Goal: Task Accomplishment & Management: Use online tool/utility

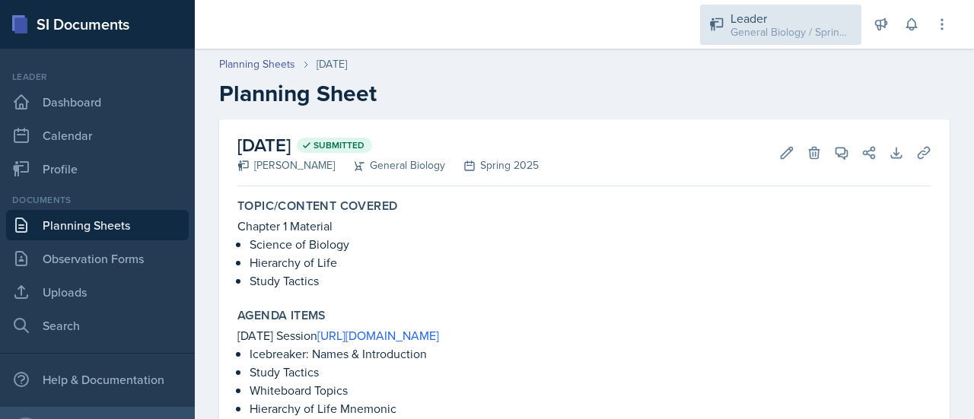
scroll to position [173, 0]
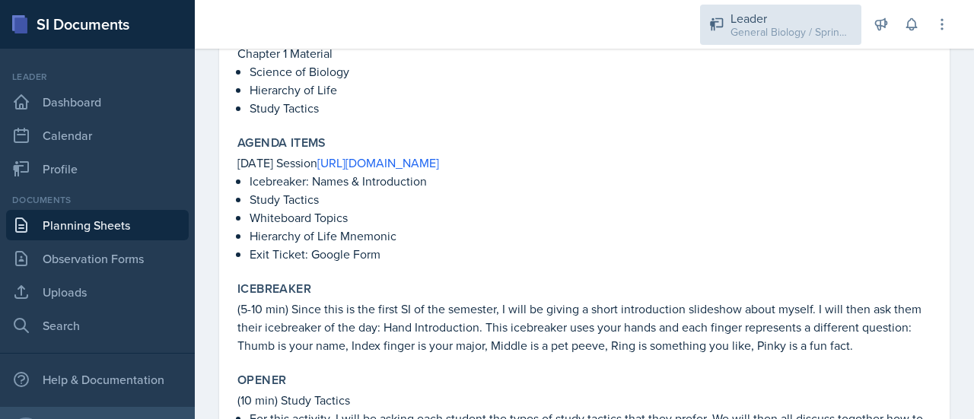
click at [790, 42] on div "Leader General Biology / Spring 2025" at bounding box center [780, 25] width 161 height 40
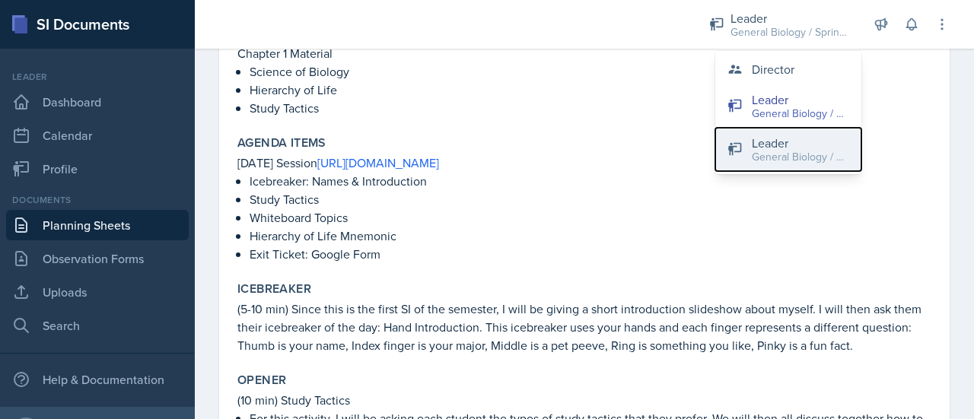
click at [790, 152] on div "General Biology / Fall 2025" at bounding box center [800, 157] width 97 height 16
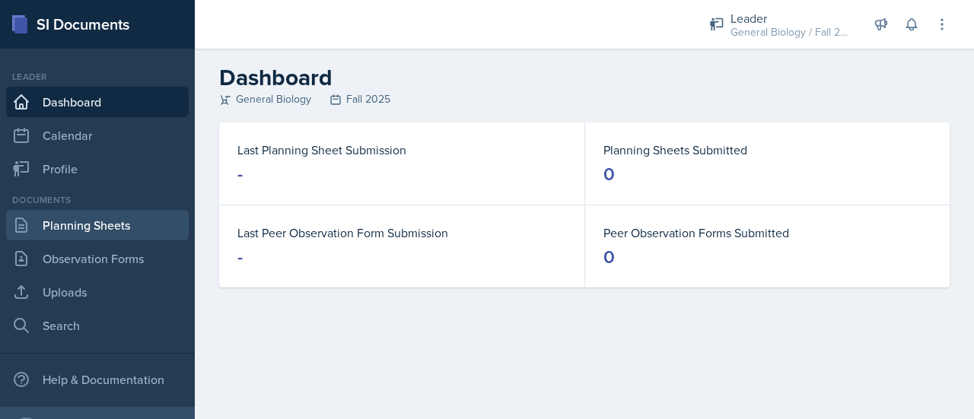
click at [67, 229] on link "Planning Sheets" at bounding box center [97, 225] width 183 height 30
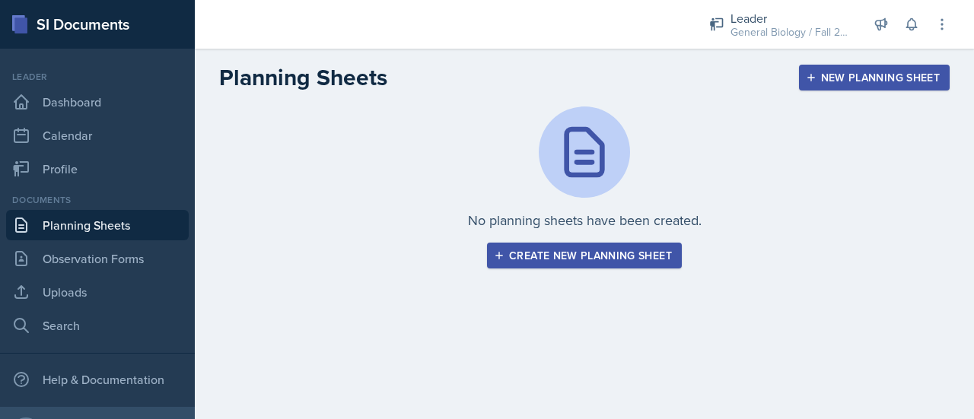
click at [547, 259] on div "Create new planning sheet" at bounding box center [584, 255] width 175 height 12
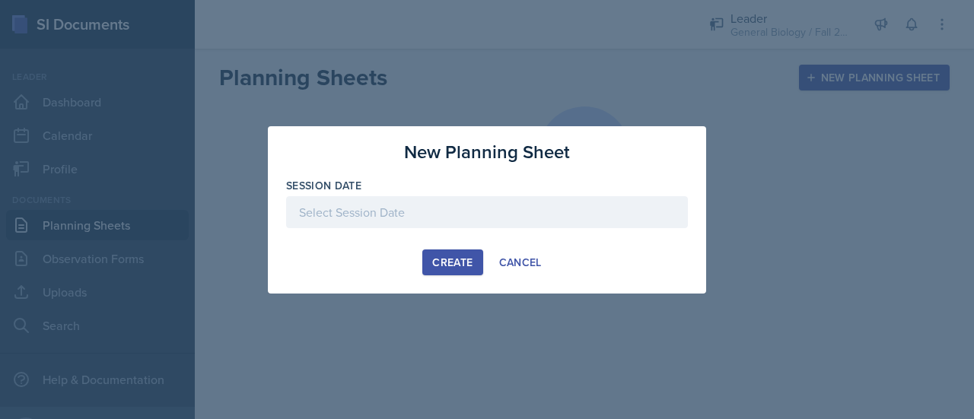
click at [399, 203] on div at bounding box center [487, 212] width 402 height 32
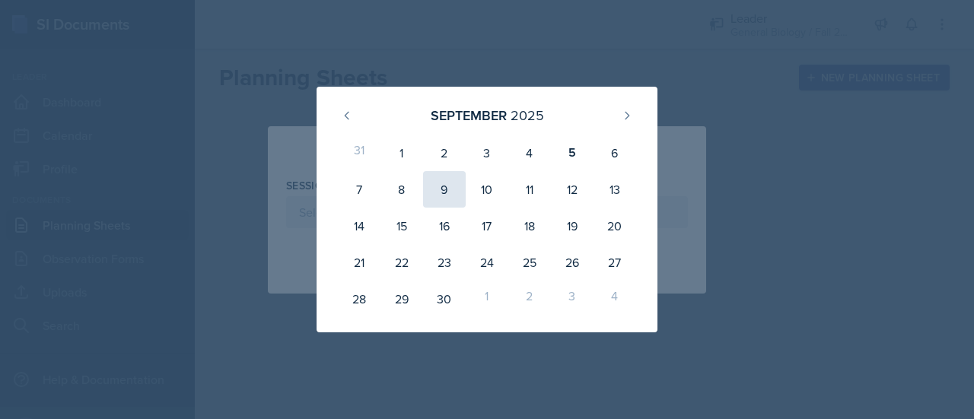
click at [447, 195] on div "9" at bounding box center [444, 189] width 43 height 37
type input "[DATE]"
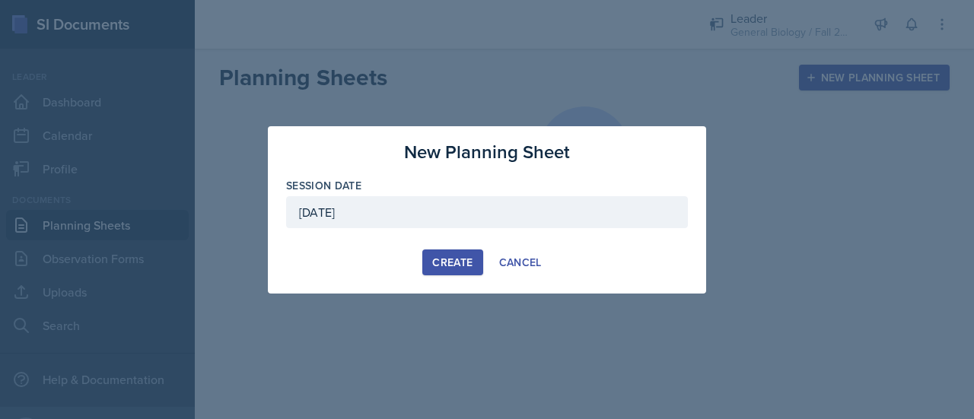
click at [452, 263] on div "Create" at bounding box center [452, 262] width 40 height 12
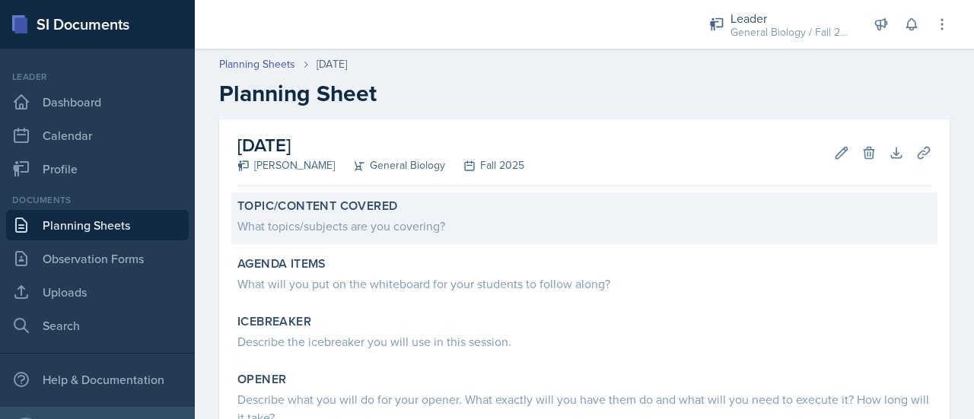
click at [298, 226] on div "What topics/subjects are you covering?" at bounding box center [584, 226] width 694 height 18
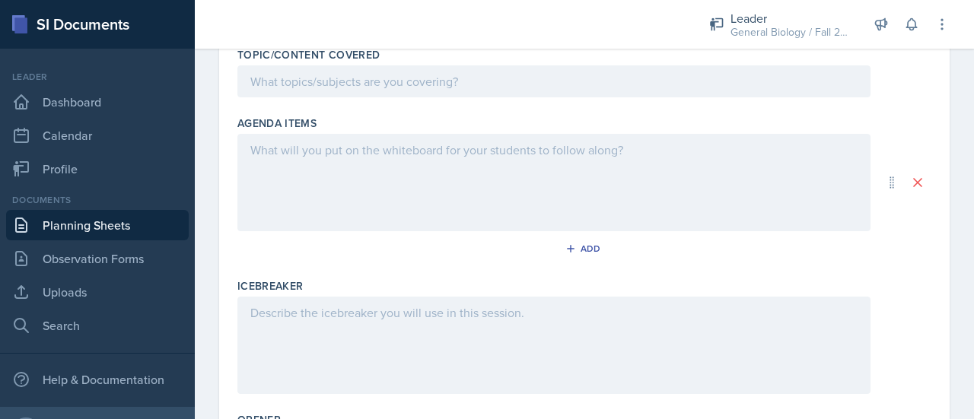
click at [300, 152] on p at bounding box center [553, 150] width 607 height 18
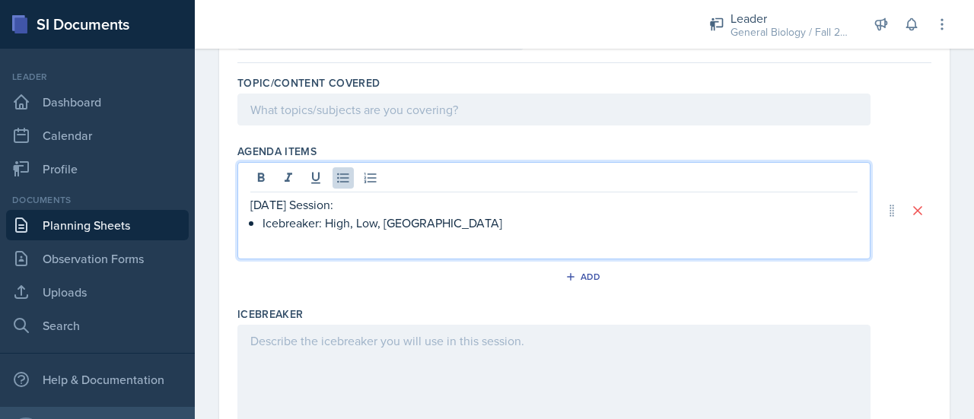
scroll to position [139, 0]
